Goal: Transaction & Acquisition: Purchase product/service

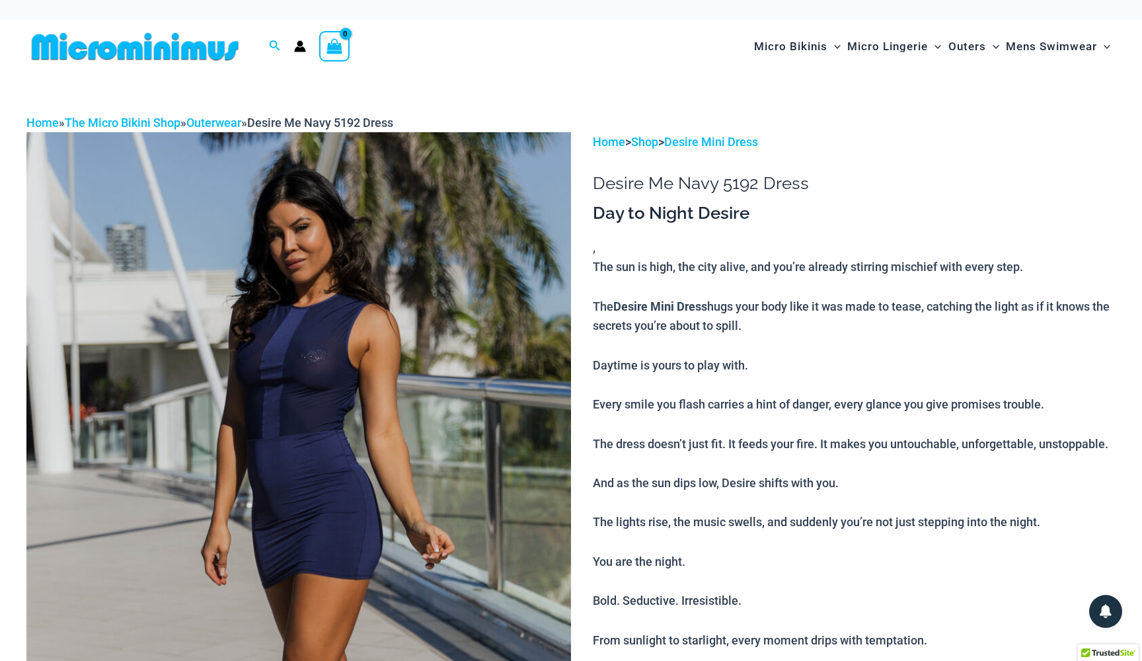
click at [157, 47] on img at bounding box center [134, 47] width 217 height 30
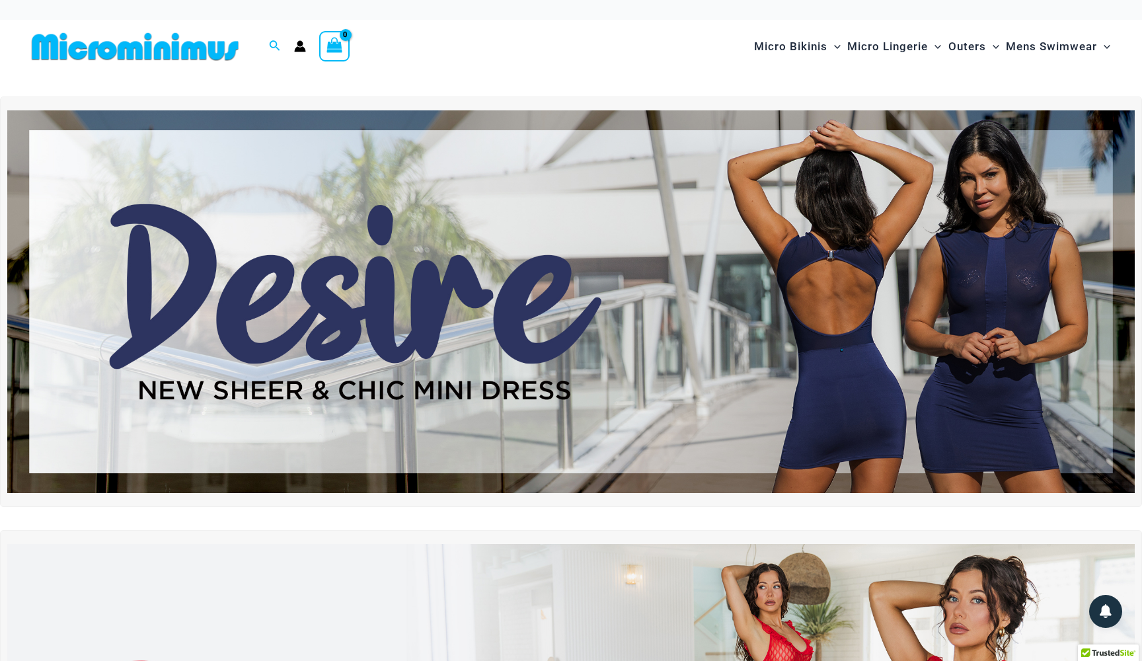
click at [758, 322] on img at bounding box center [570, 301] width 1127 height 383
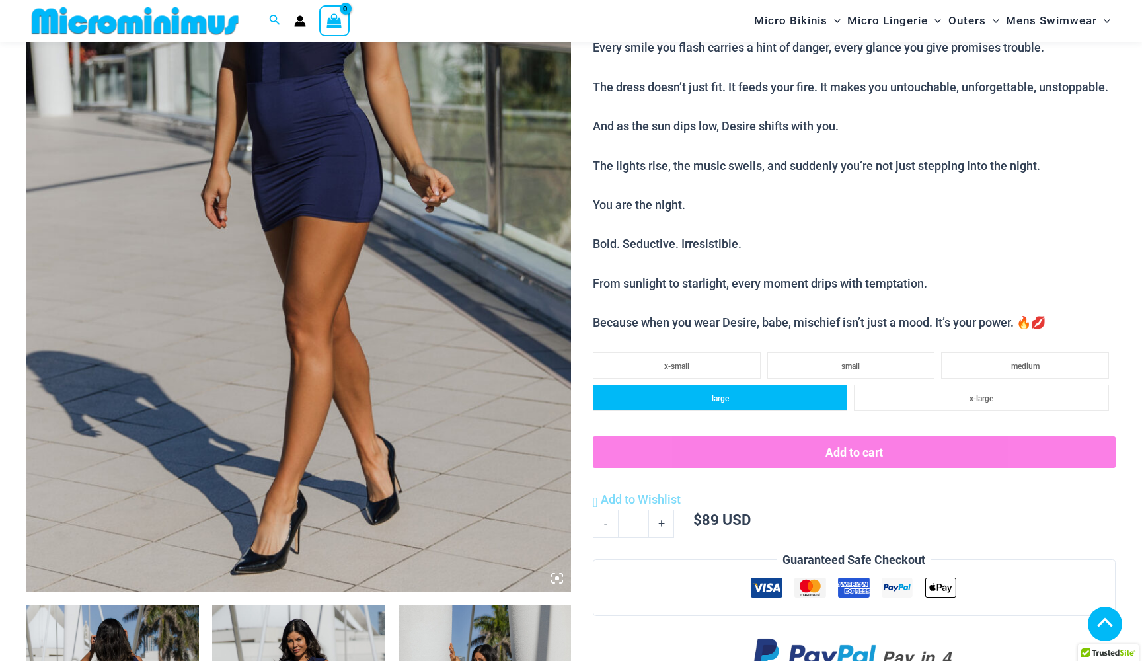
scroll to position [350, 0]
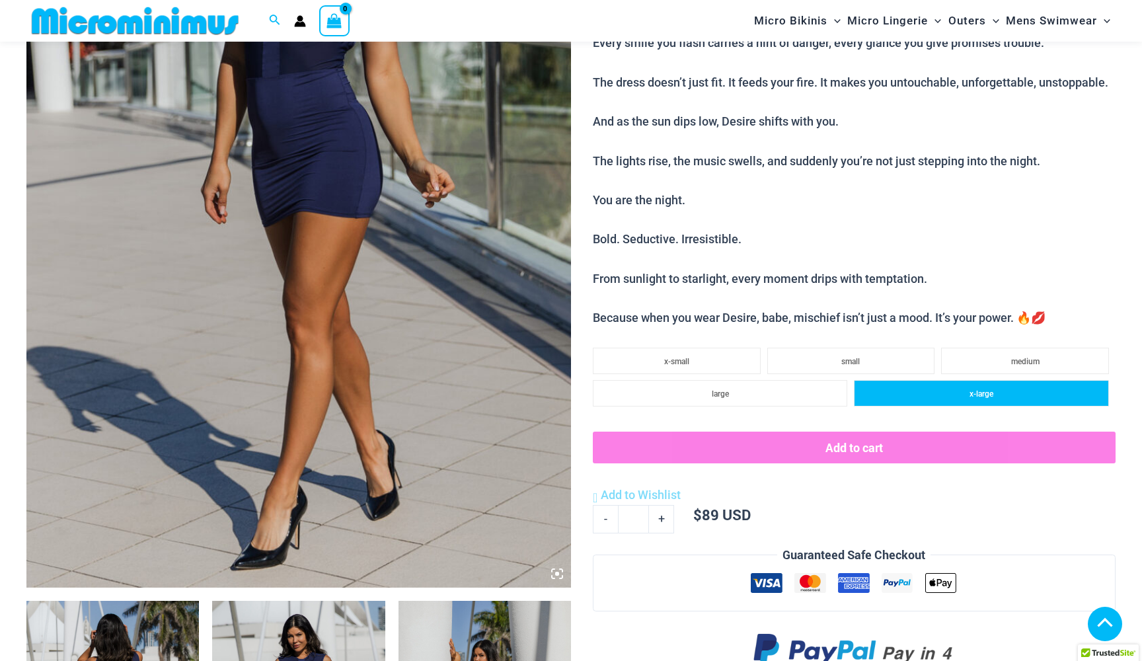
click at [948, 380] on li "x-large" at bounding box center [981, 393] width 255 height 26
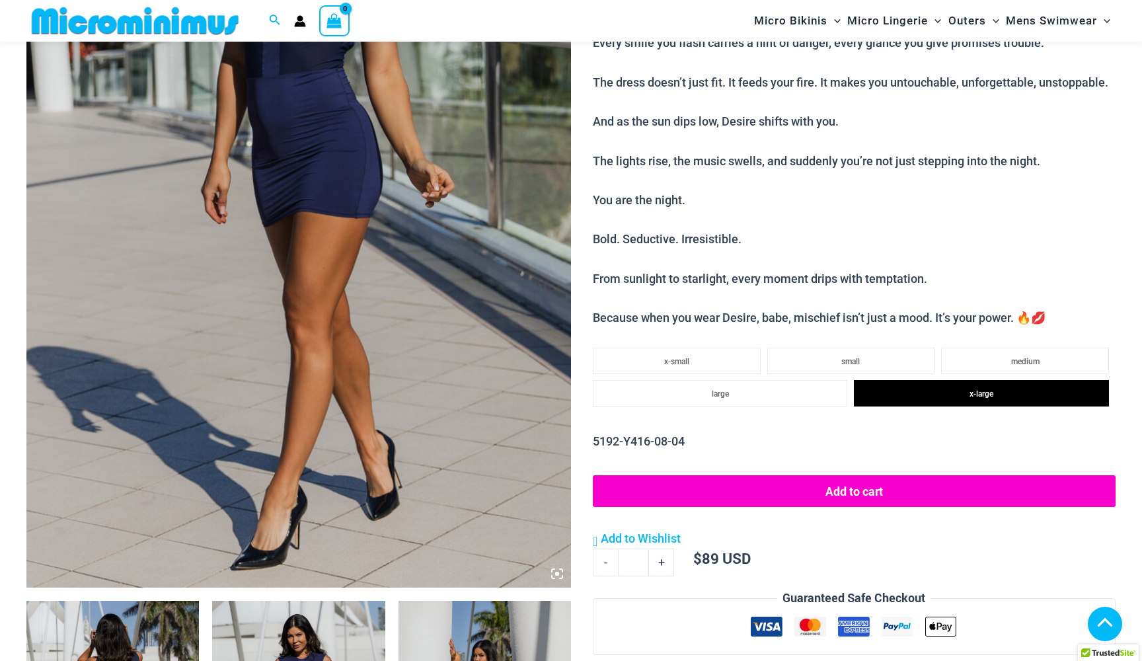
click at [880, 439] on div "5192-Y416-08-04 Availability: Only 1 left in stock Add to cart Add to Wishlist …" at bounding box center [854, 500] width 523 height 137
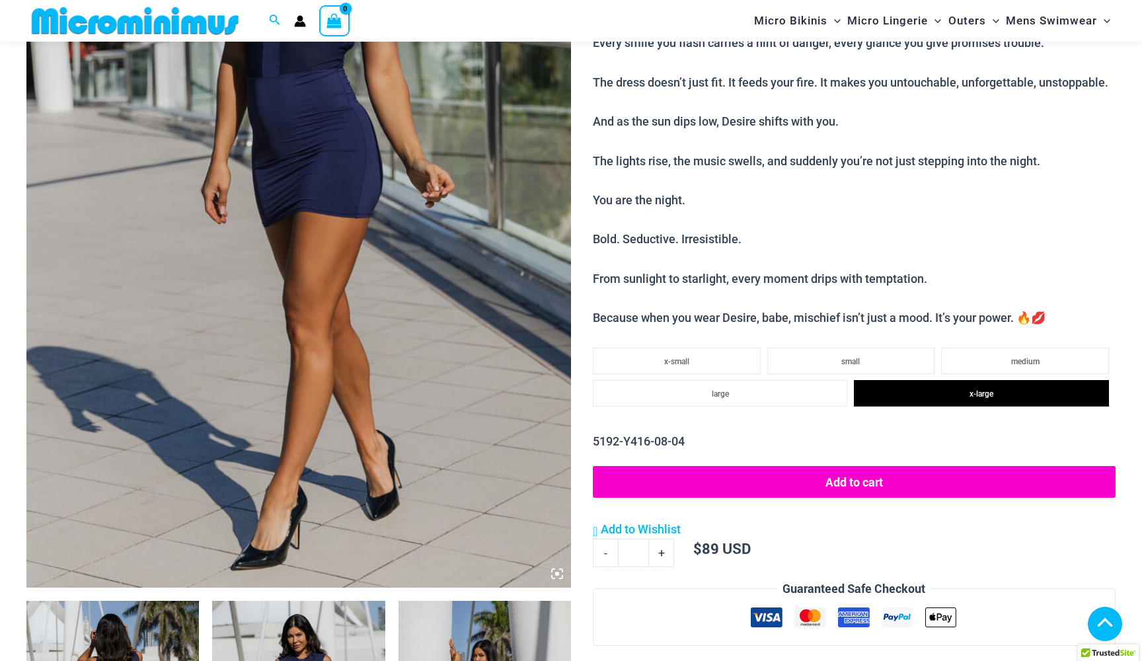
click at [874, 466] on button "Add to cart" at bounding box center [854, 482] width 523 height 32
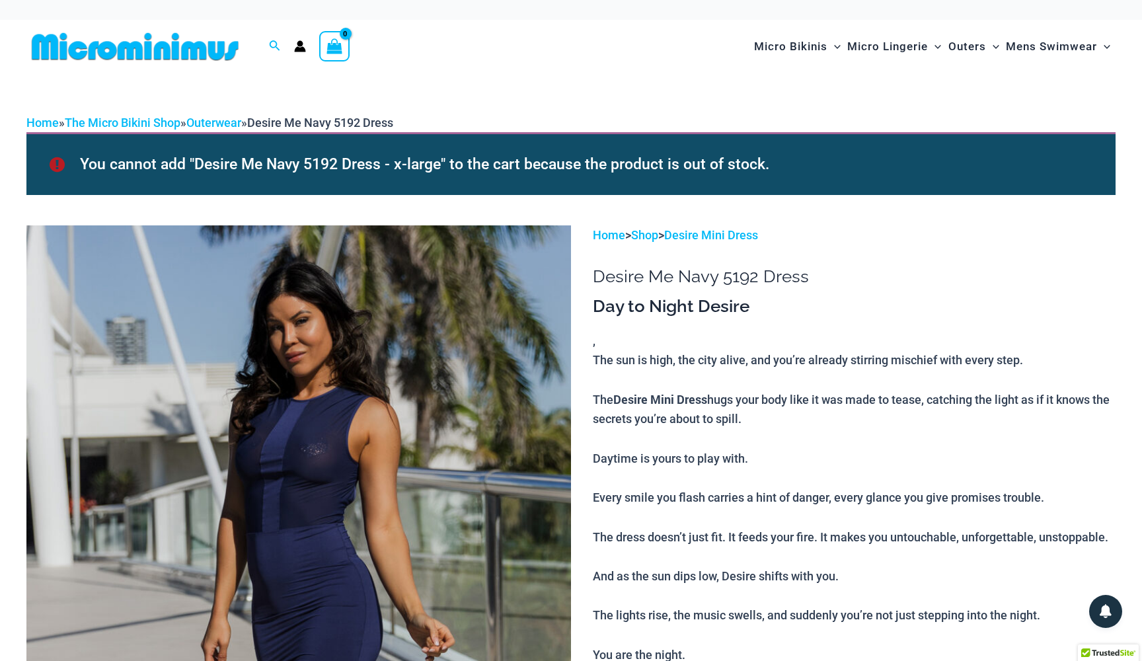
scroll to position [0, 0]
click at [217, 122] on link "Outerwear" at bounding box center [213, 123] width 55 height 14
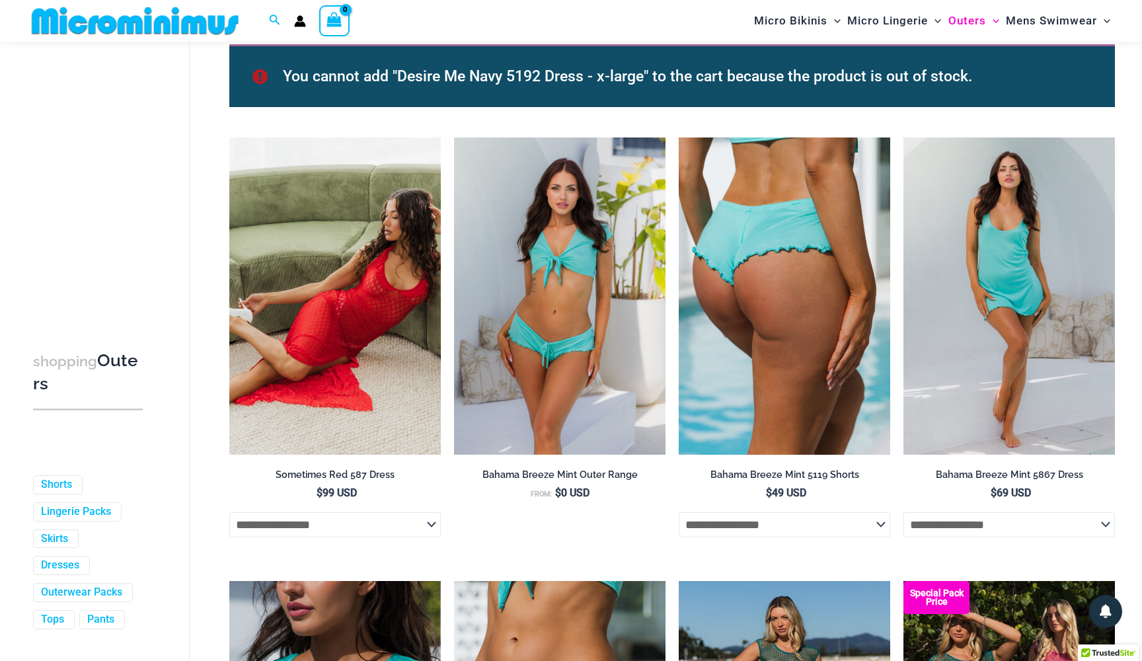
scroll to position [190, 0]
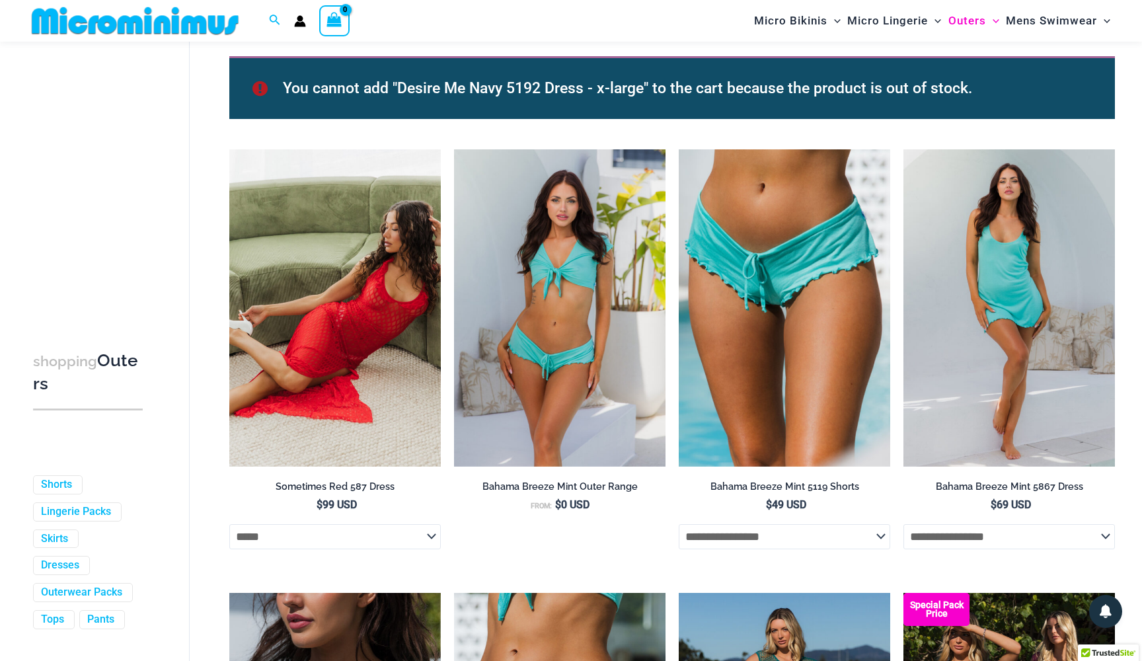
select select "*****"
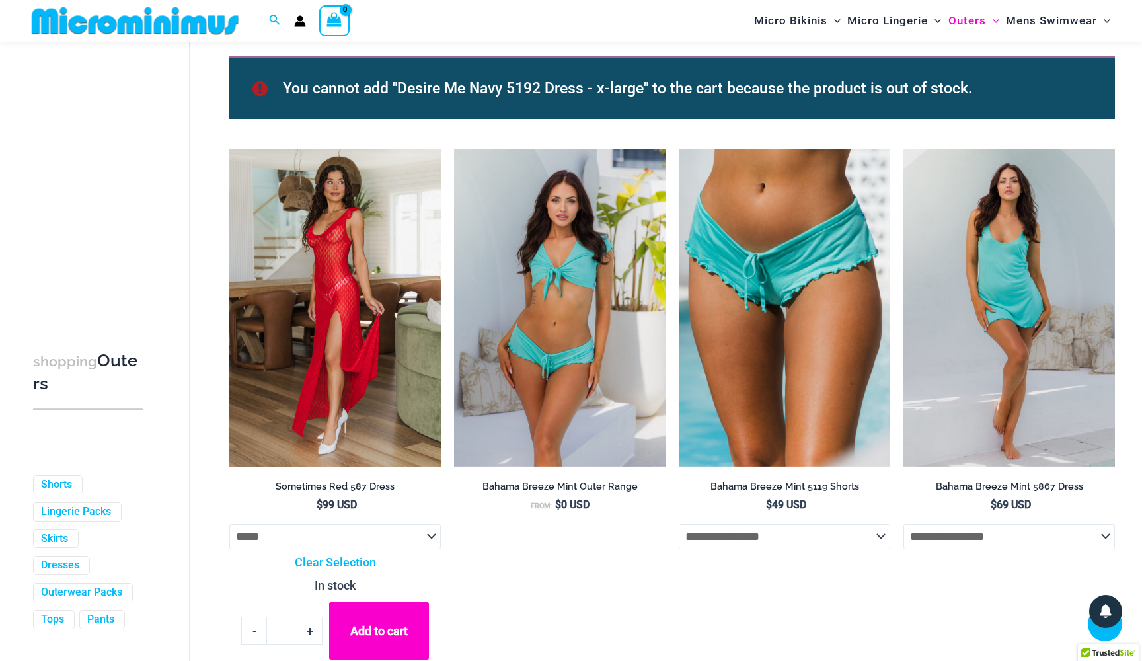
scroll to position [284, 0]
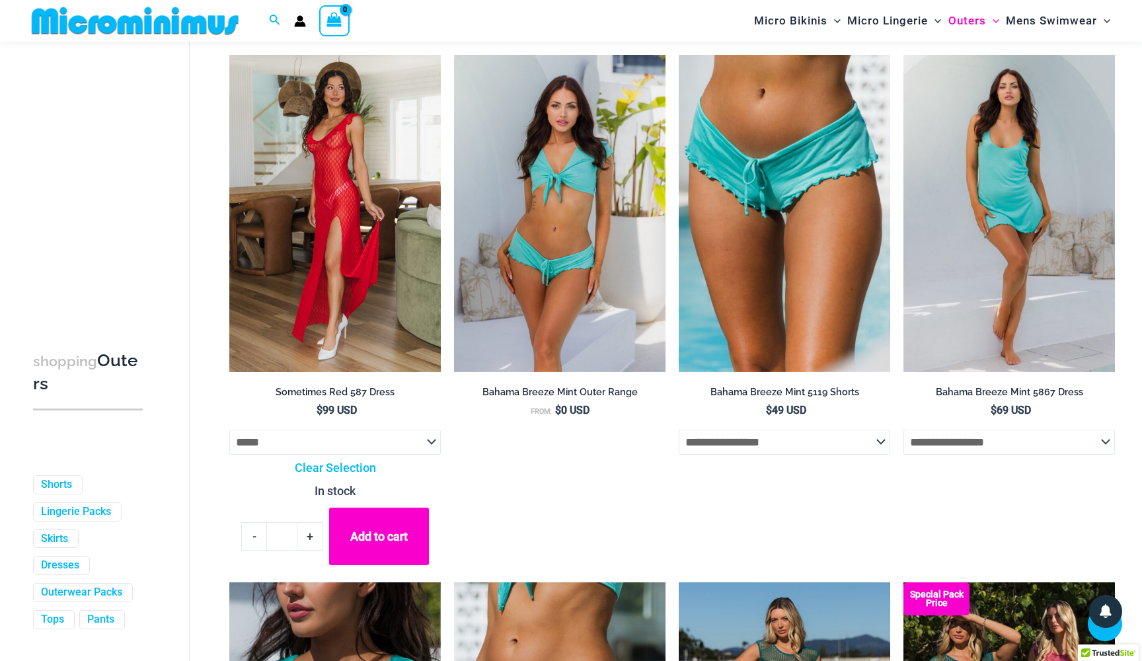
click at [383, 534] on button "Add to cart" at bounding box center [379, 535] width 100 height 57
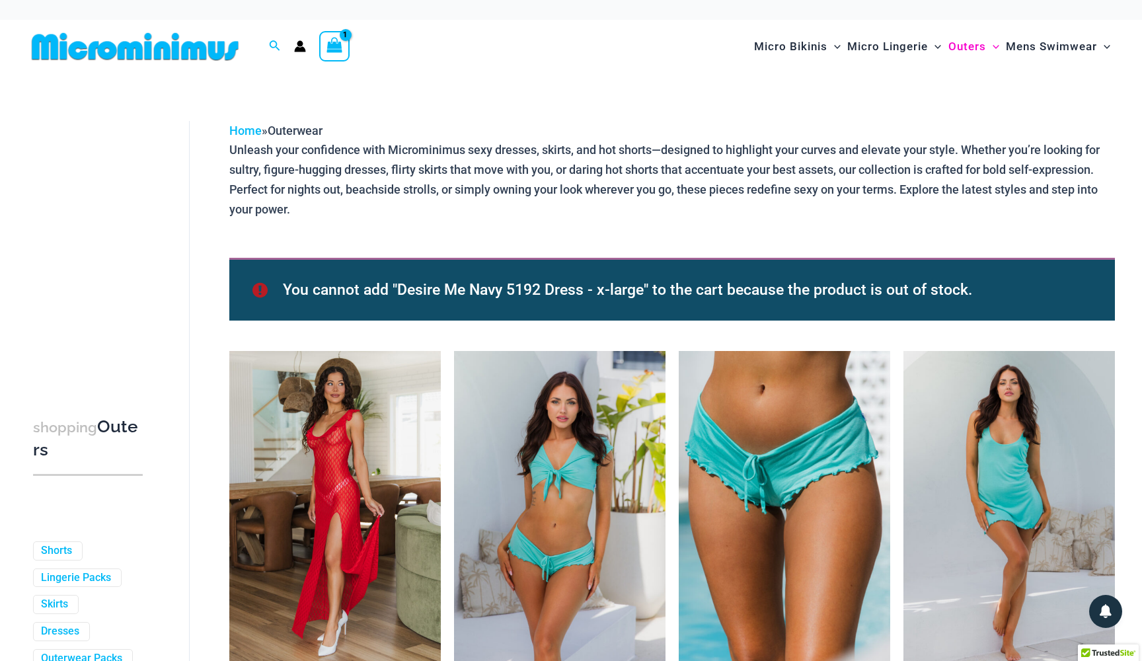
scroll to position [0, 0]
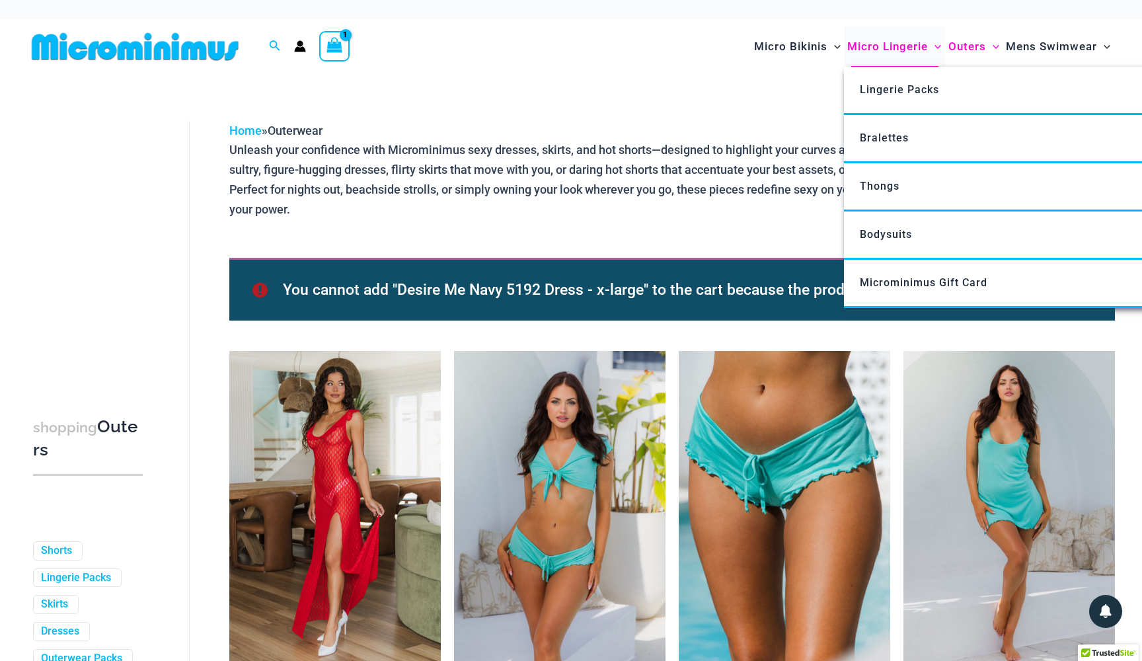
click at [880, 48] on span "Micro Lingerie" at bounding box center [887, 47] width 81 height 34
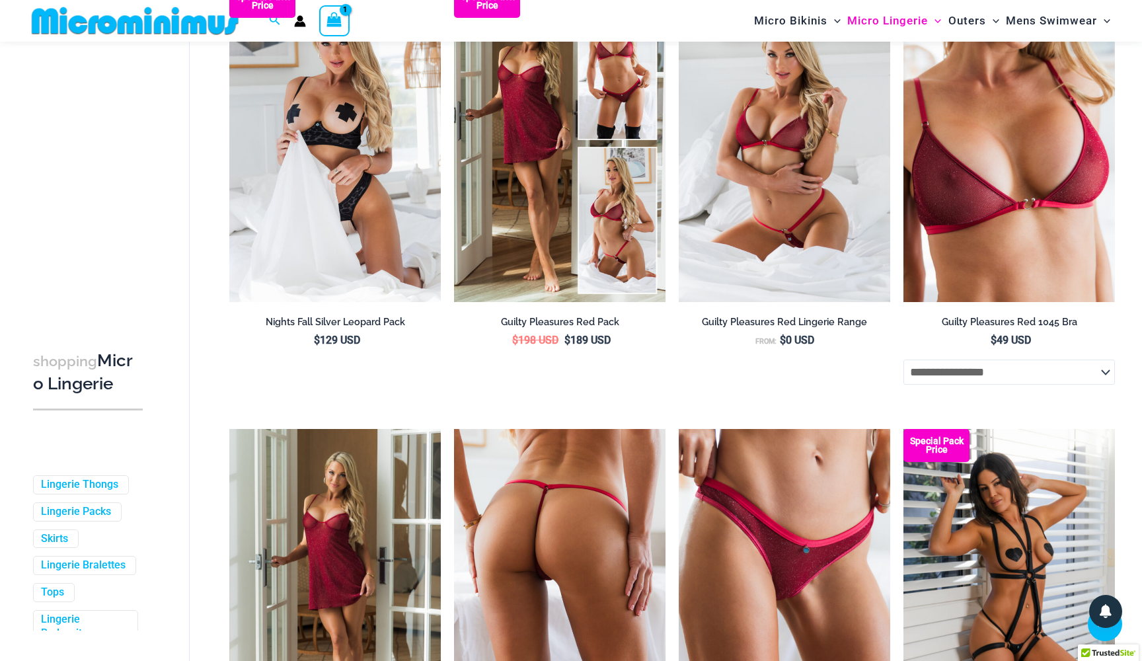
scroll to position [168, 0]
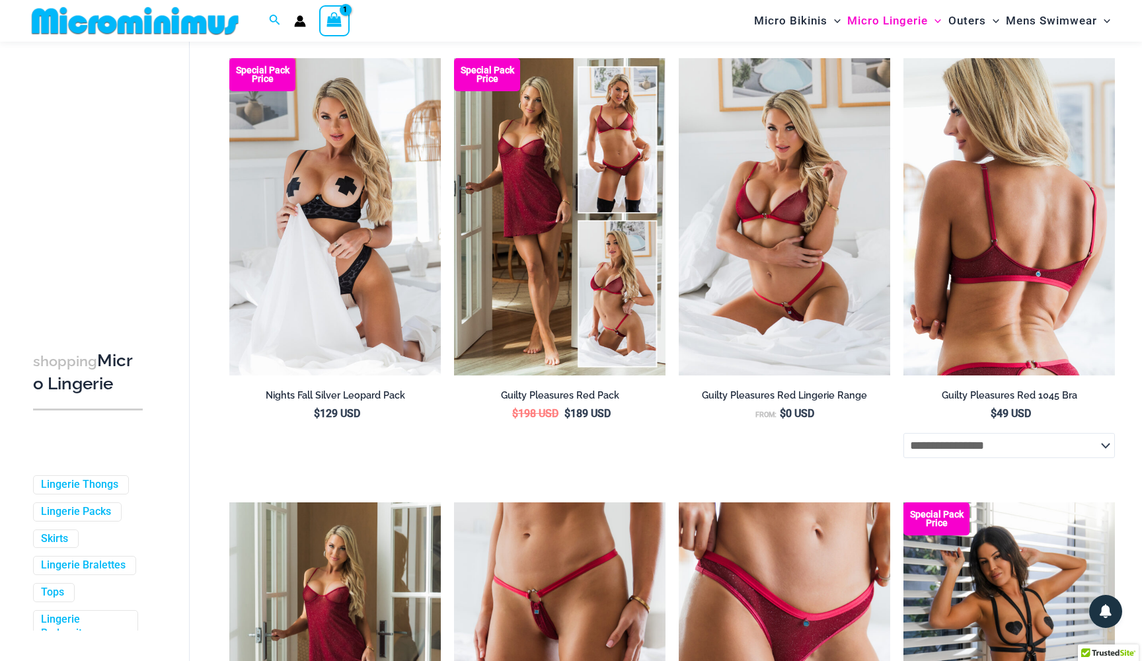
click at [978, 262] on img at bounding box center [1008, 216] width 211 height 317
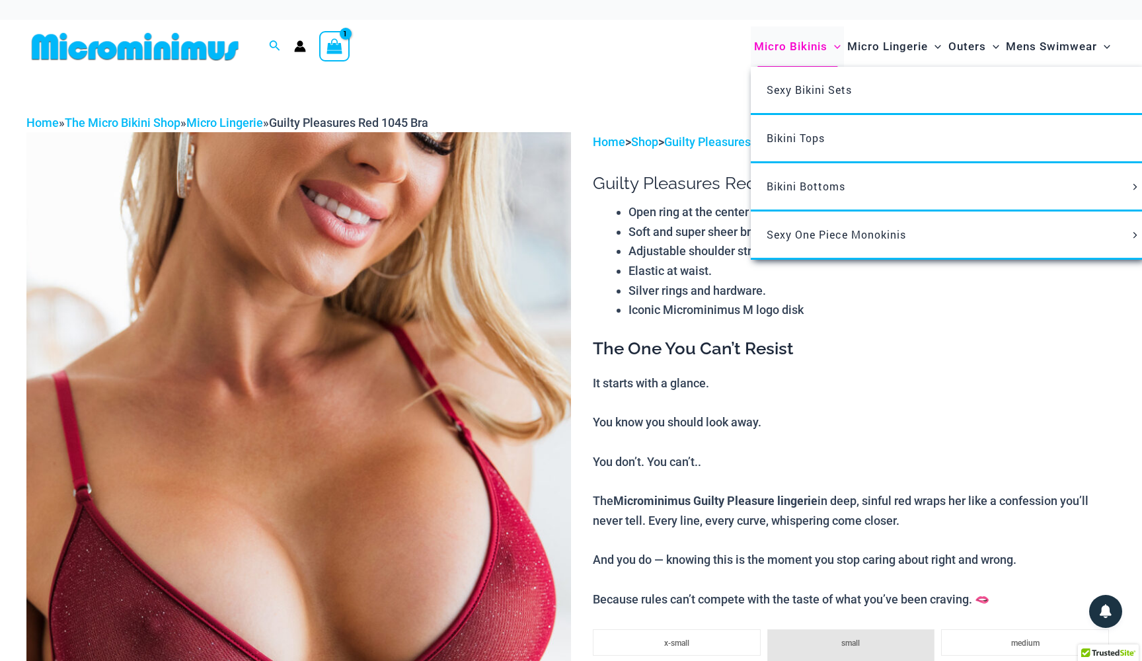
click at [802, 47] on span "Micro Bikinis" at bounding box center [790, 47] width 73 height 34
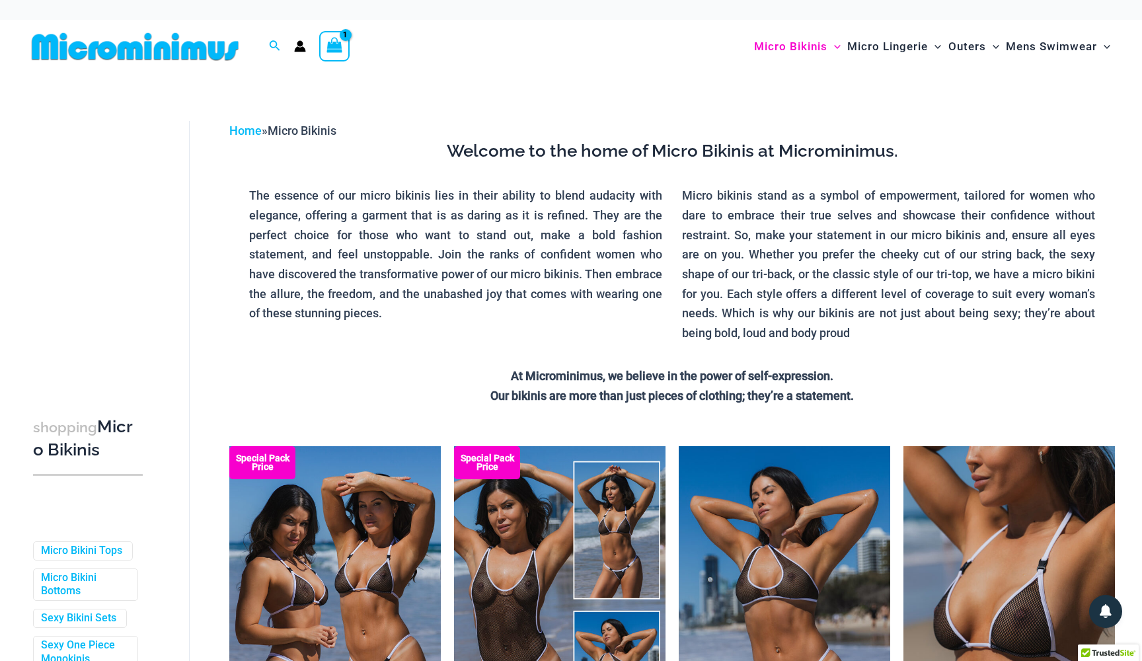
click at [338, 44] on icon "View Shopping Cart, 1 items" at bounding box center [333, 44] width 15 height 15
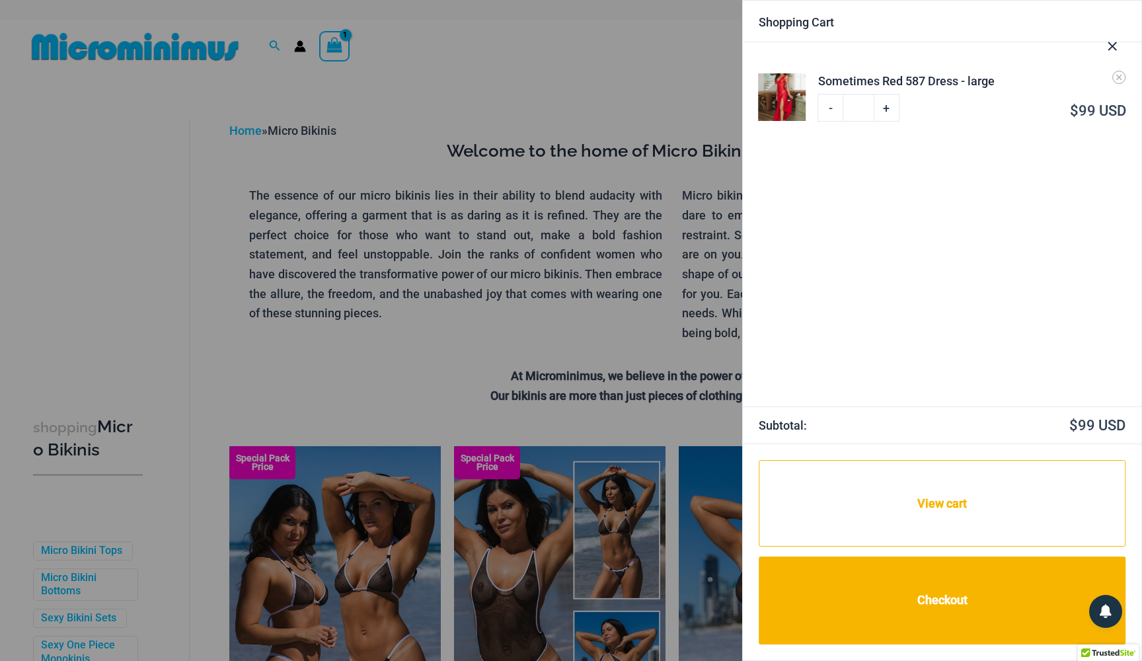
click at [527, 63] on div at bounding box center [571, 330] width 1142 height 661
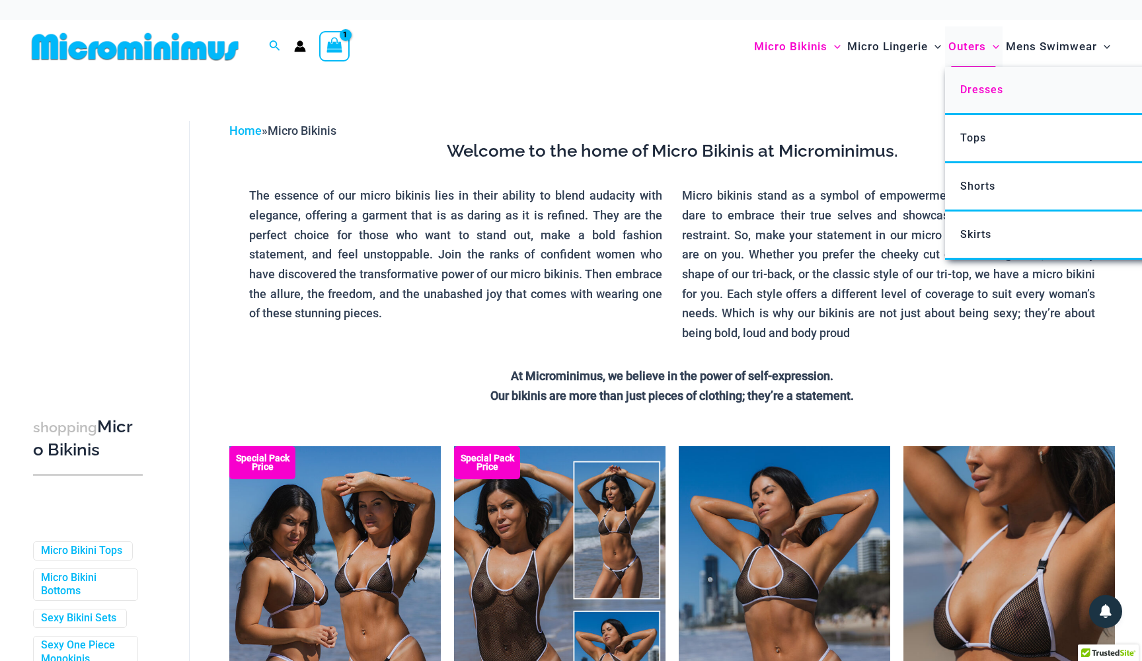
click at [979, 93] on span "Dresses" at bounding box center [981, 89] width 43 height 13
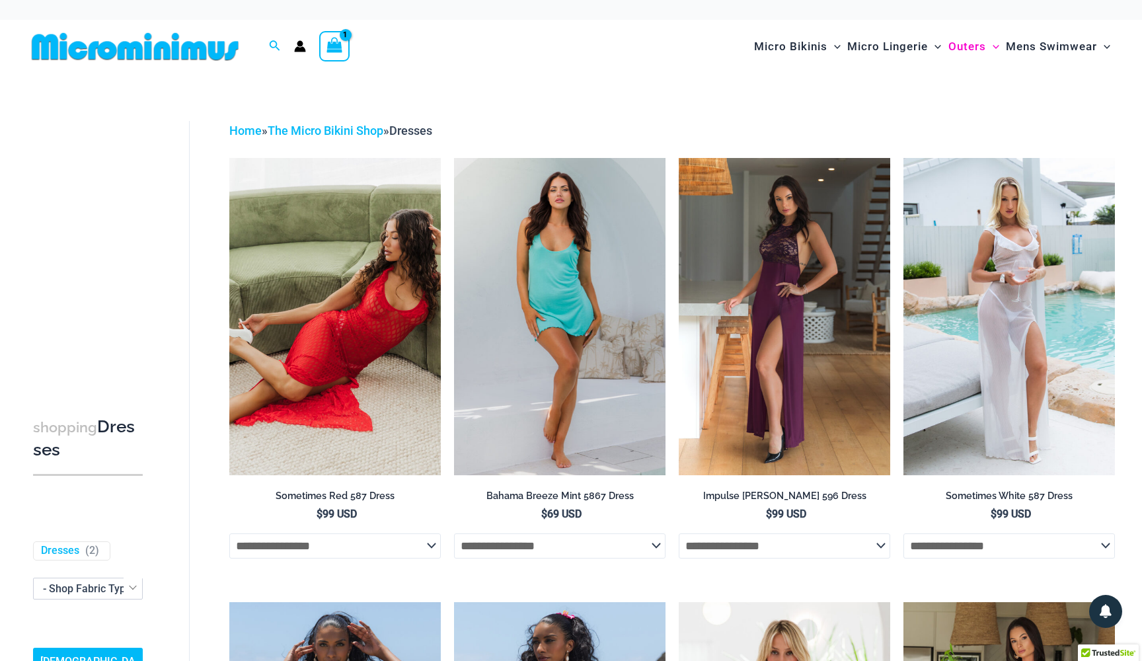
click at [205, 50] on img at bounding box center [134, 47] width 217 height 30
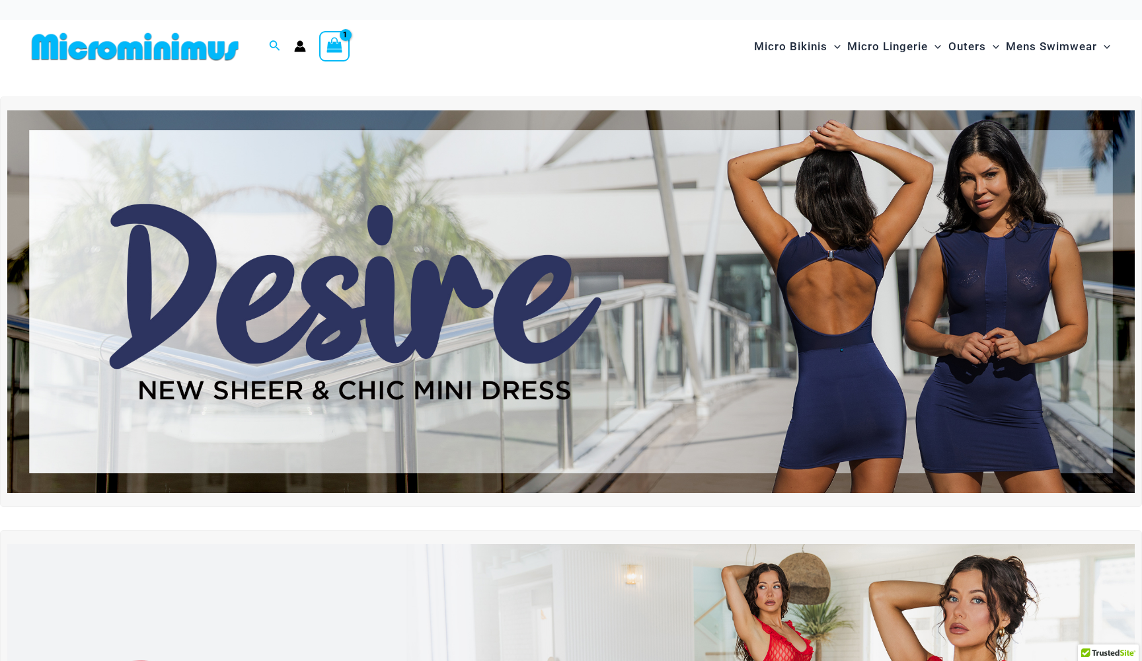
click at [676, 322] on img at bounding box center [570, 301] width 1127 height 383
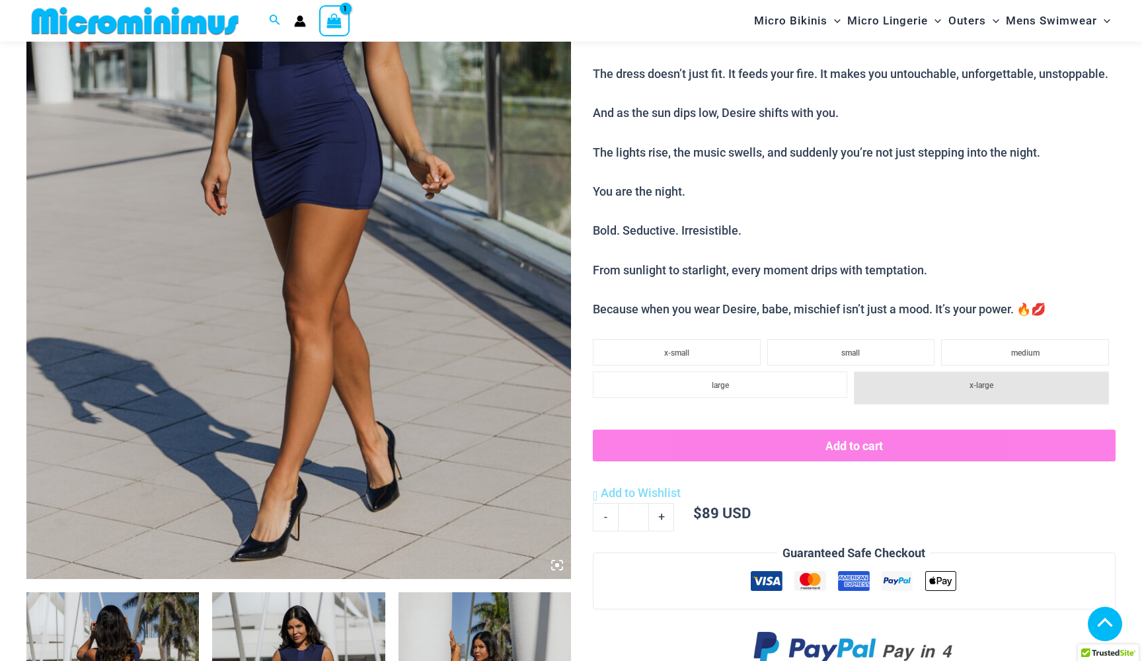
scroll to position [361, 0]
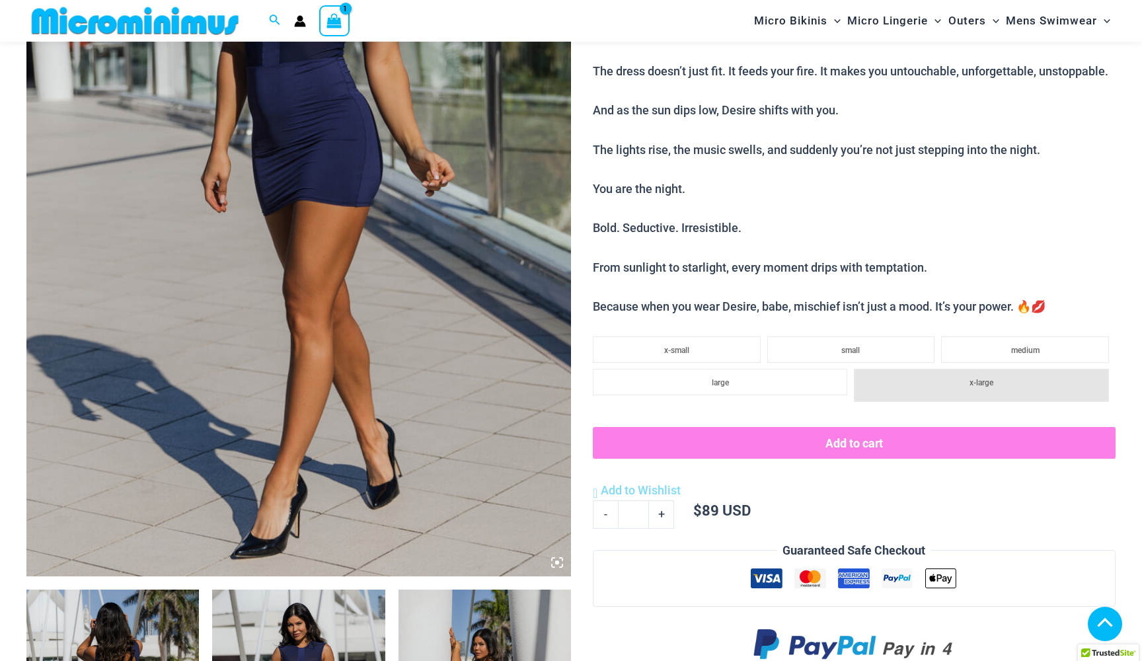
click at [903, 370] on li "x-large" at bounding box center [981, 385] width 255 height 33
click at [991, 239] on p "The sun is high, the city alive, and you’re already stirring mischief with ever…" at bounding box center [854, 100] width 523 height 432
click at [912, 373] on li "x-large" at bounding box center [981, 385] width 255 height 33
click at [948, 257] on p "The sun is high, the city alive, and you’re already stirring mischief with ever…" at bounding box center [854, 100] width 523 height 432
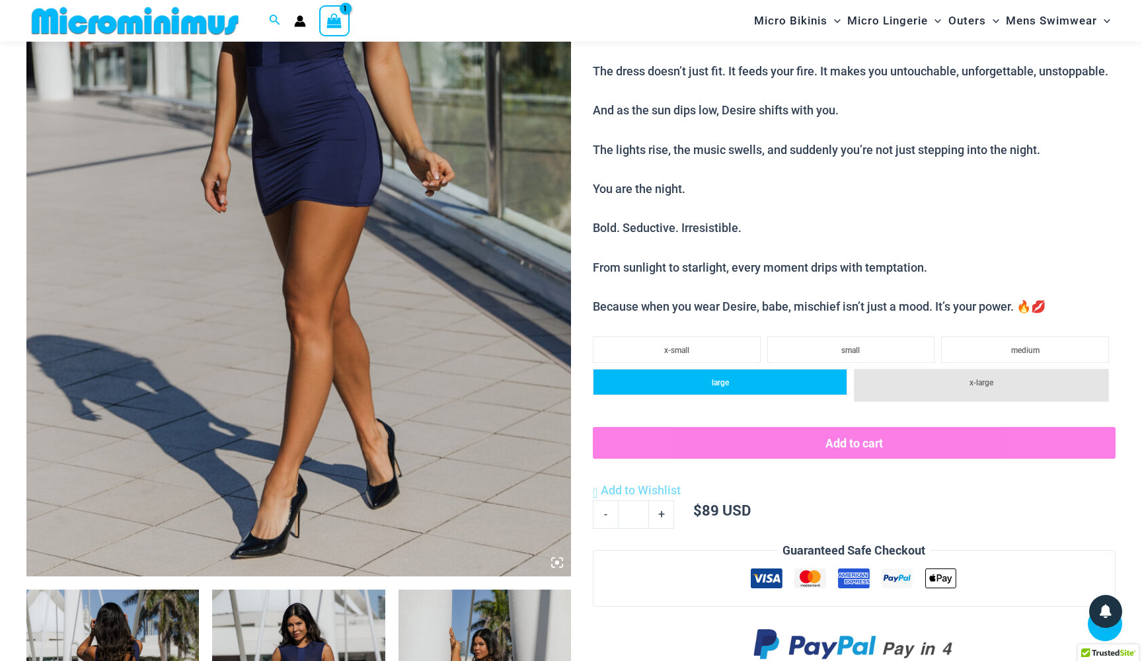
click at [786, 371] on li "large" at bounding box center [720, 382] width 255 height 26
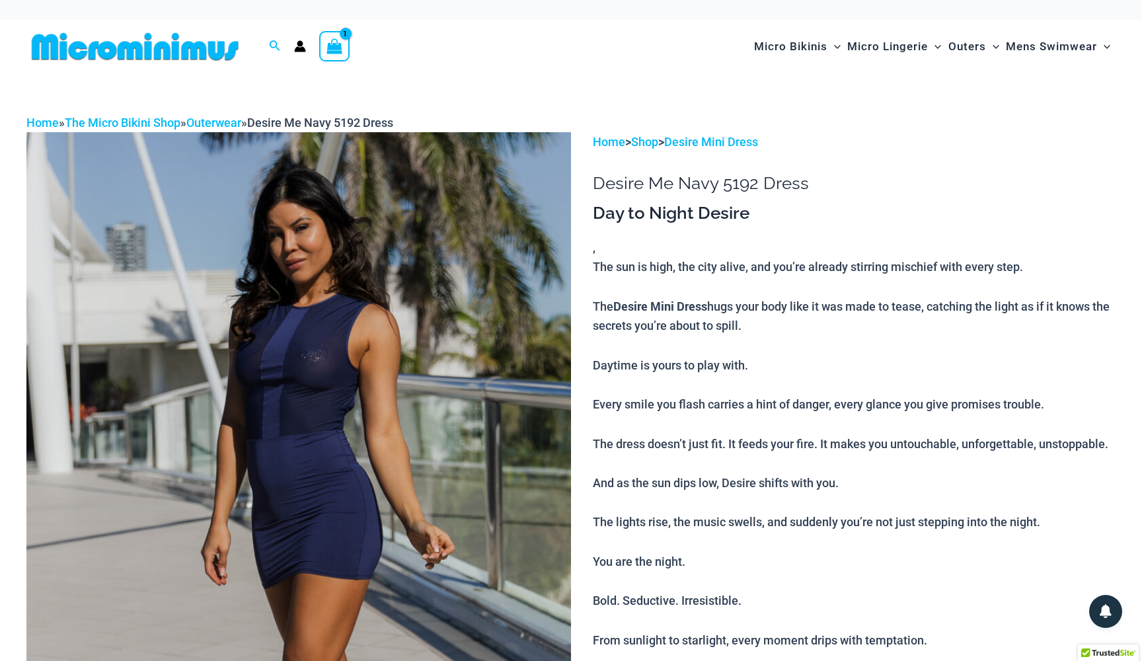
scroll to position [0, 0]
